Goal: Find specific page/section: Find specific page/section

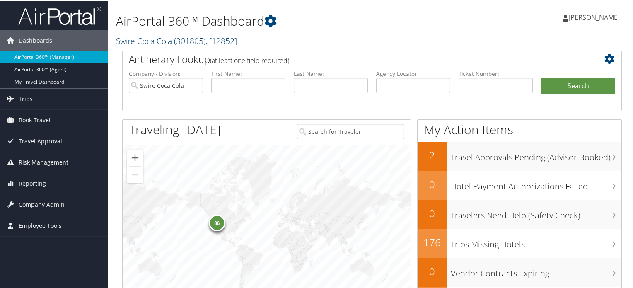
click at [204, 41] on span "( 301805 )" at bounding box center [189, 39] width 31 height 11
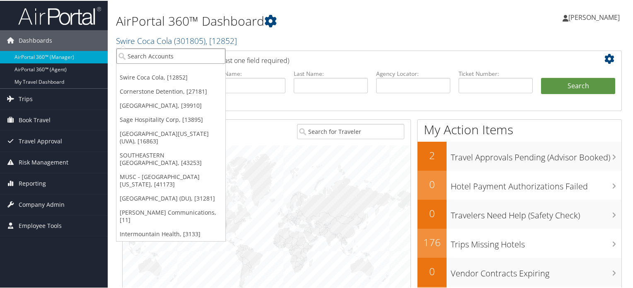
click at [187, 58] on input "search" at bounding box center [170, 55] width 109 height 15
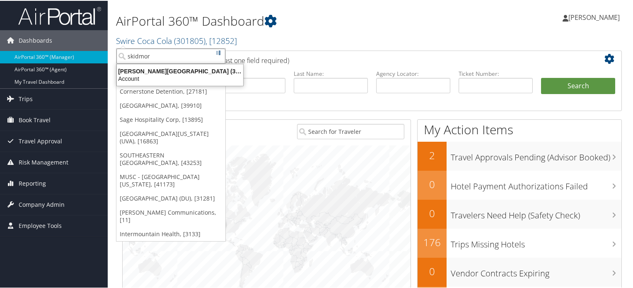
type input "[PERSON_NAME]"
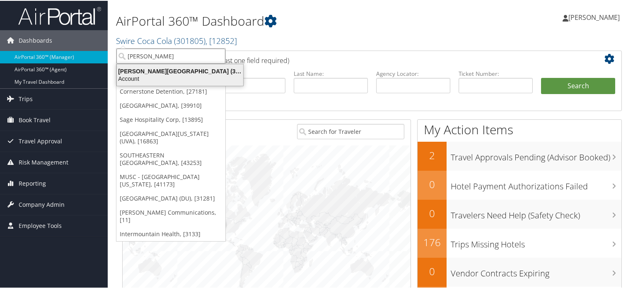
click at [169, 76] on div "Account" at bounding box center [180, 77] width 136 height 7
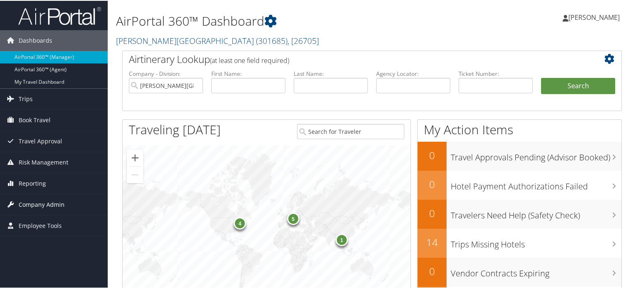
click at [39, 202] on span "Company Admin" at bounding box center [42, 203] width 46 height 21
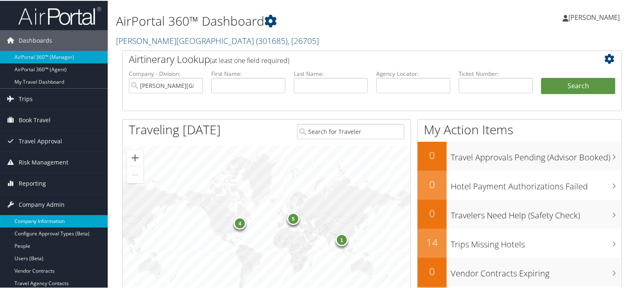
click at [46, 220] on link "Company Information" at bounding box center [54, 220] width 108 height 12
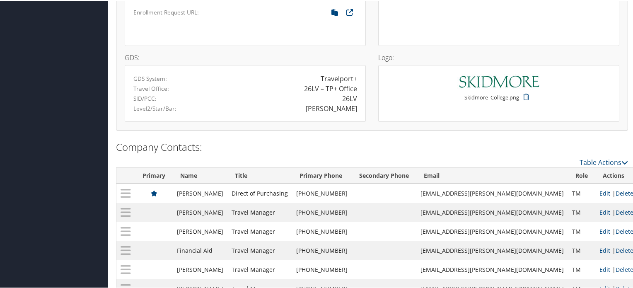
scroll to position [577, 0]
